Goal: Information Seeking & Learning: Check status

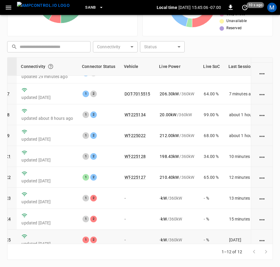
scroll to position [89, 76]
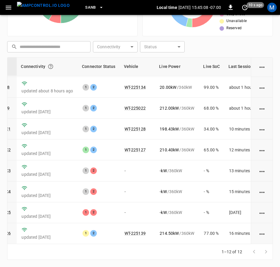
click at [111, 244] on div "1–12 of 12" at bounding box center [139, 252] width 265 height 16
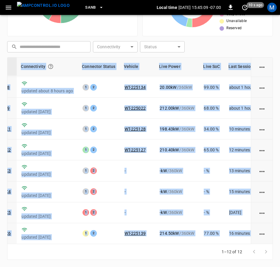
drag, startPoint x: 112, startPoint y: 243, endPoint x: 96, endPoint y: 248, distance: 16.8
click at [96, 248] on div "Charger Connectivity Connector Status Vehicle Live Power Live SoC Last Session …" at bounding box center [139, 158] width 265 height 202
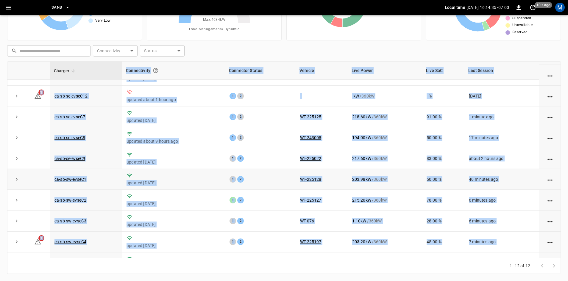
scroll to position [0, 0]
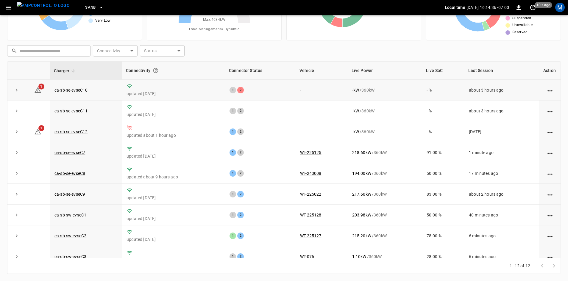
click at [89, 90] on td "ca-sb-se-evseC10" at bounding box center [86, 90] width 72 height 21
click at [87, 90] on link "ca-sb-se-evseC10" at bounding box center [70, 90] width 35 height 7
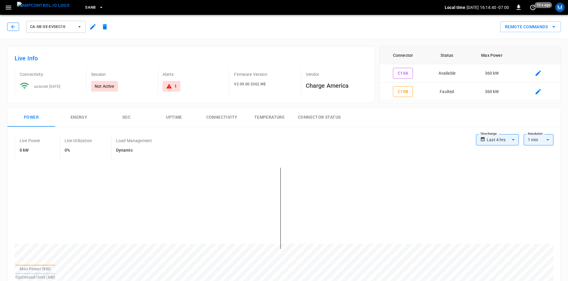
click at [12, 31] on button "button" at bounding box center [13, 27] width 12 height 8
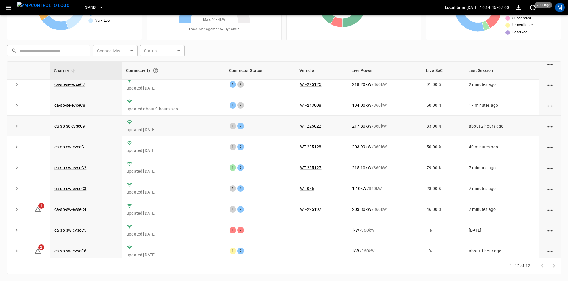
scroll to position [75, 0]
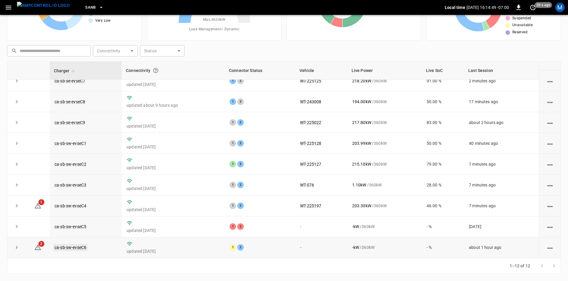
click at [84, 245] on link "ca-sb-sw-evseC6" at bounding box center [70, 247] width 34 height 7
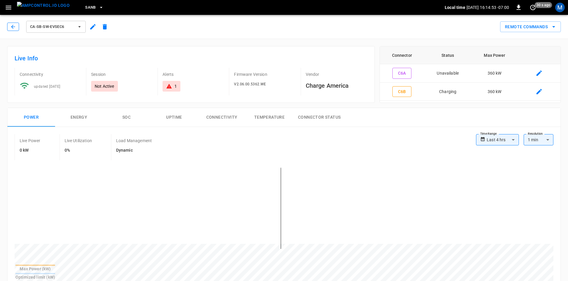
click at [9, 23] on button "button" at bounding box center [13, 27] width 12 height 8
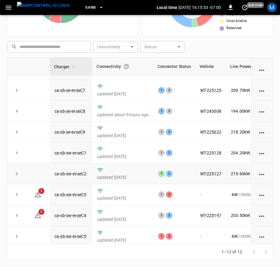
scroll to position [89, 0]
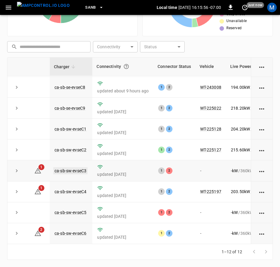
click at [72, 167] on link "ca-sb-sw-evseC3" at bounding box center [70, 170] width 34 height 7
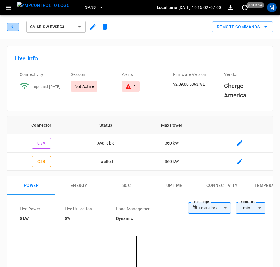
click at [11, 30] on button "button" at bounding box center [13, 27] width 12 height 8
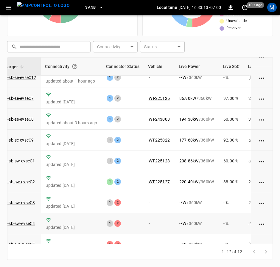
scroll to position [0, 51]
